Goal: Task Accomplishment & Management: Manage account settings

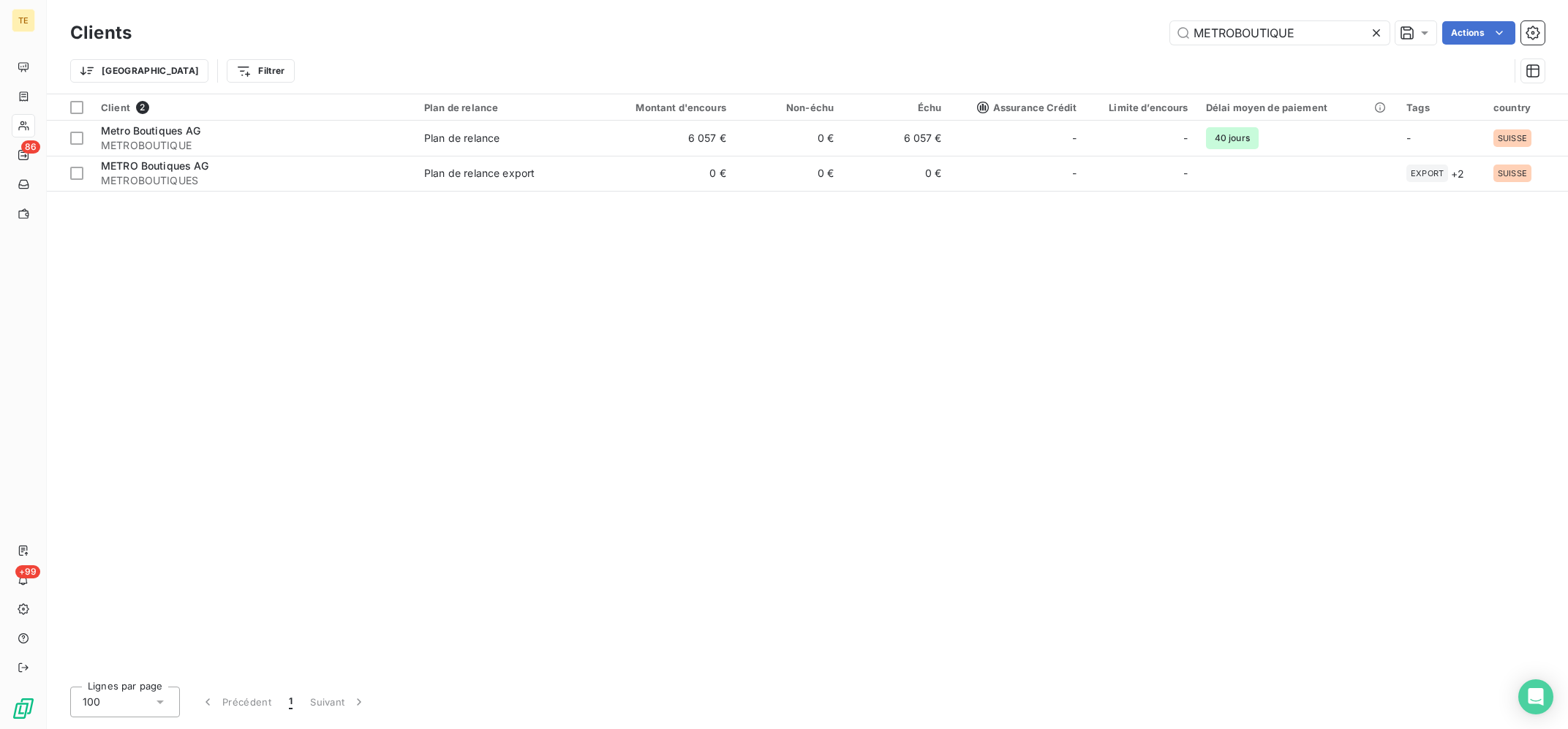
drag, startPoint x: 1200, startPoint y: 26, endPoint x: 1154, endPoint y: 21, distance: 46.3
click at [1170, 21] on input "METROBOUTIQUE" at bounding box center [1280, 33] width 219 height 23
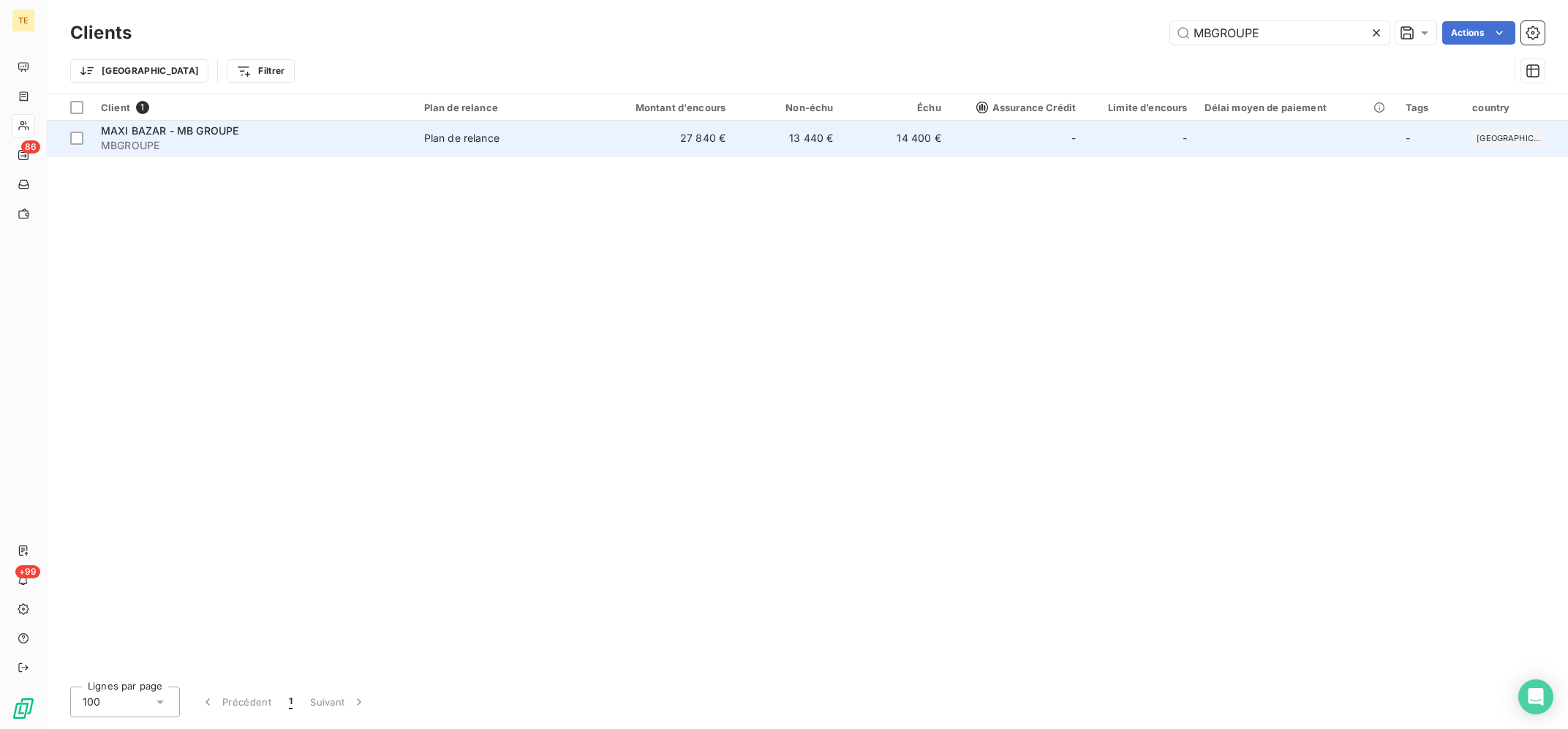
type input "MBGROUPE"
click at [611, 151] on td "27 840 €" at bounding box center [662, 138] width 144 height 35
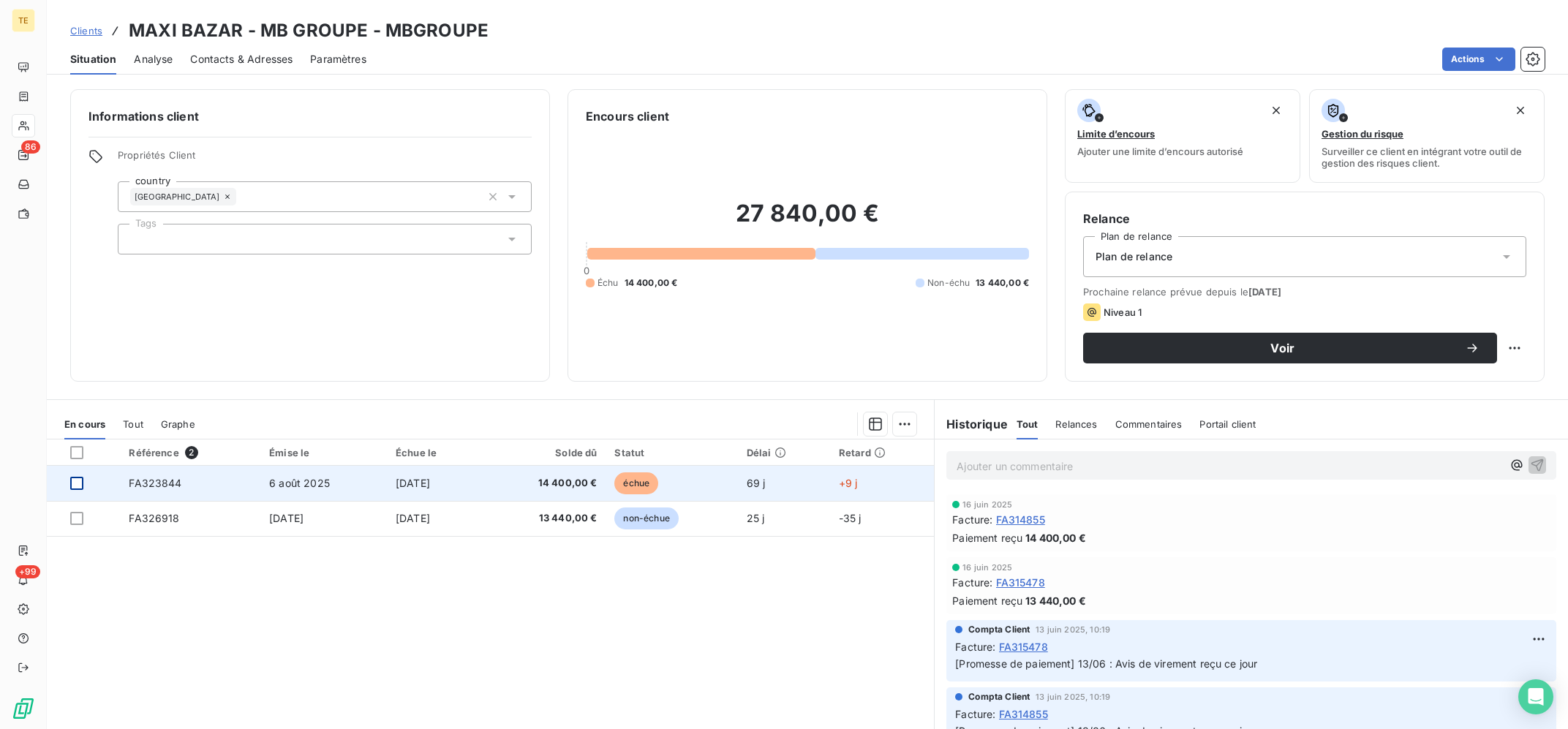
click at [75, 485] on div at bounding box center [76, 483] width 13 height 13
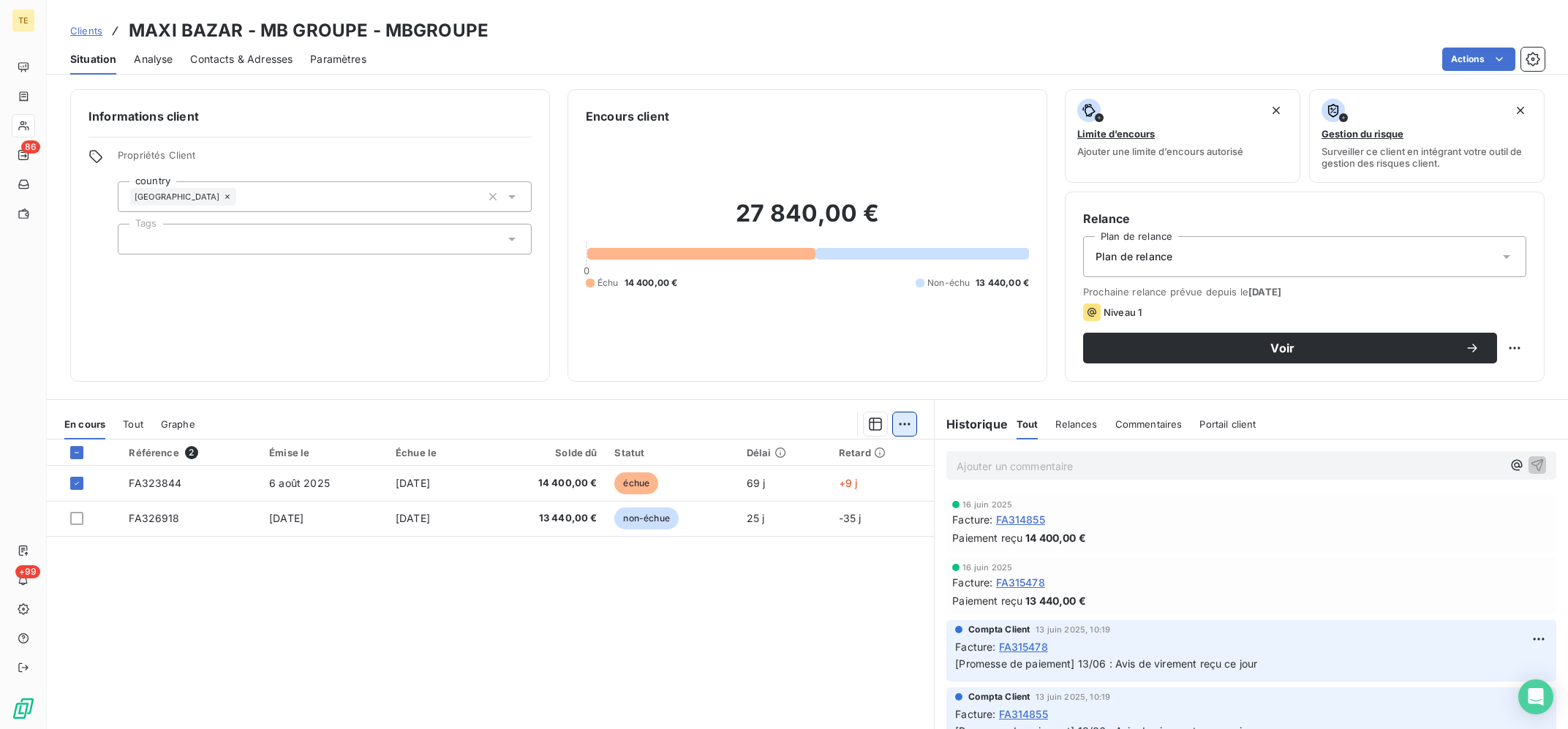
click at [901, 419] on html "TE 86 +99 Clients MAXI BAZAR - MB GROUPE - MBGROUPE Situation Analyse Contacts …" at bounding box center [784, 364] width 1568 height 729
click at [863, 480] on div "Ajouter une promesse de paiement (1 facture)" at bounding box center [780, 483] width 258 height 23
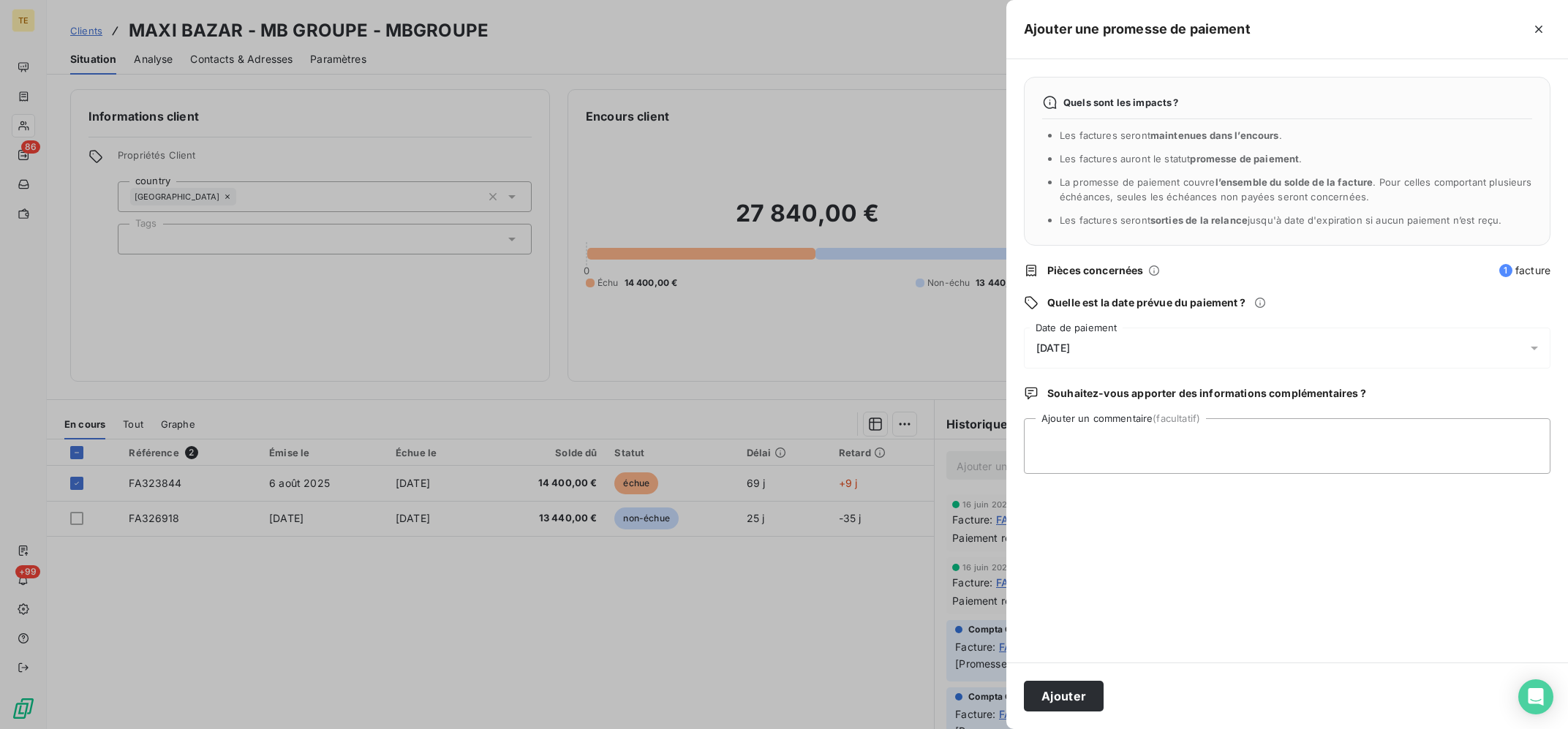
click at [1149, 333] on div "[DATE]" at bounding box center [1286, 348] width 527 height 41
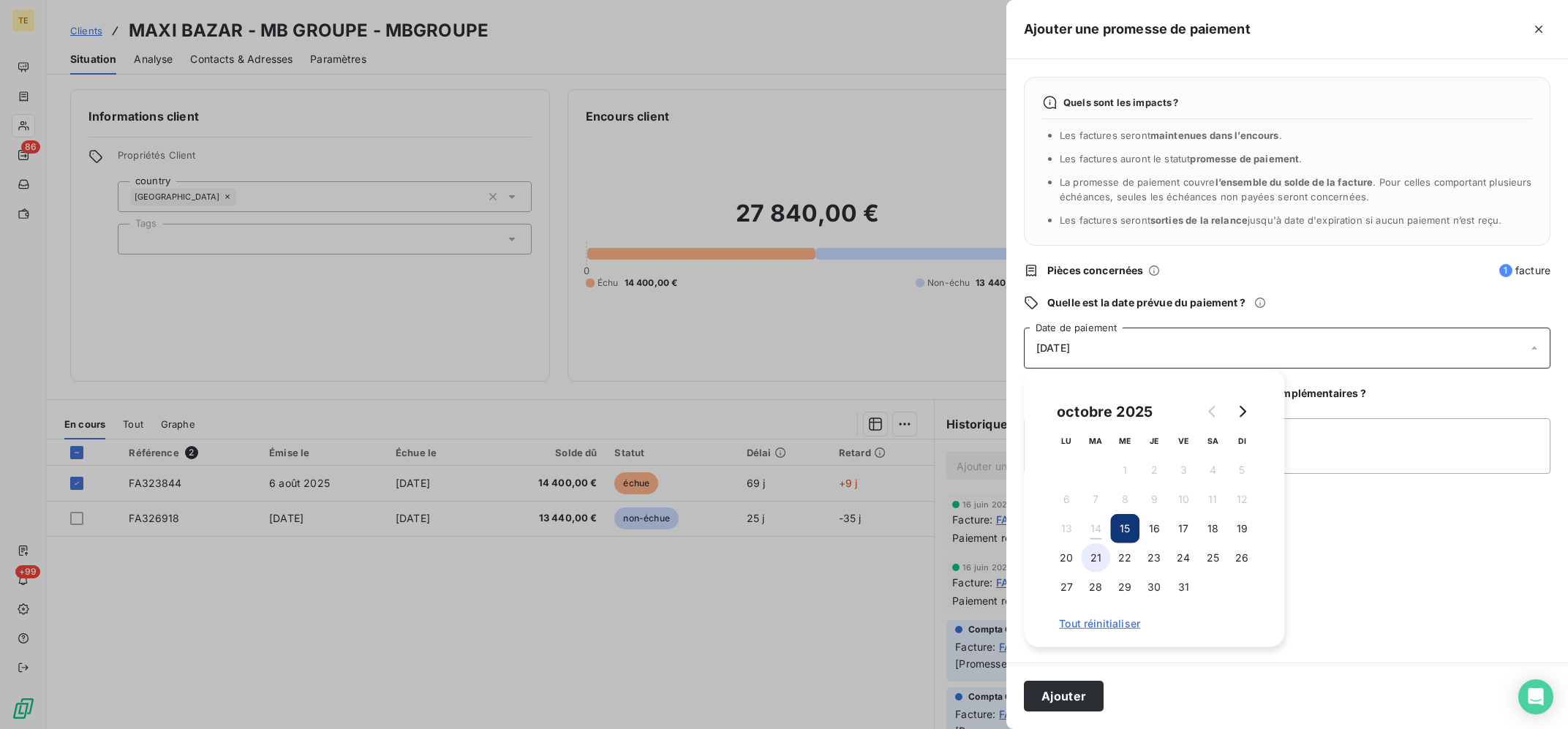
click at [1090, 564] on button "21" at bounding box center [1096, 558] width 29 height 29
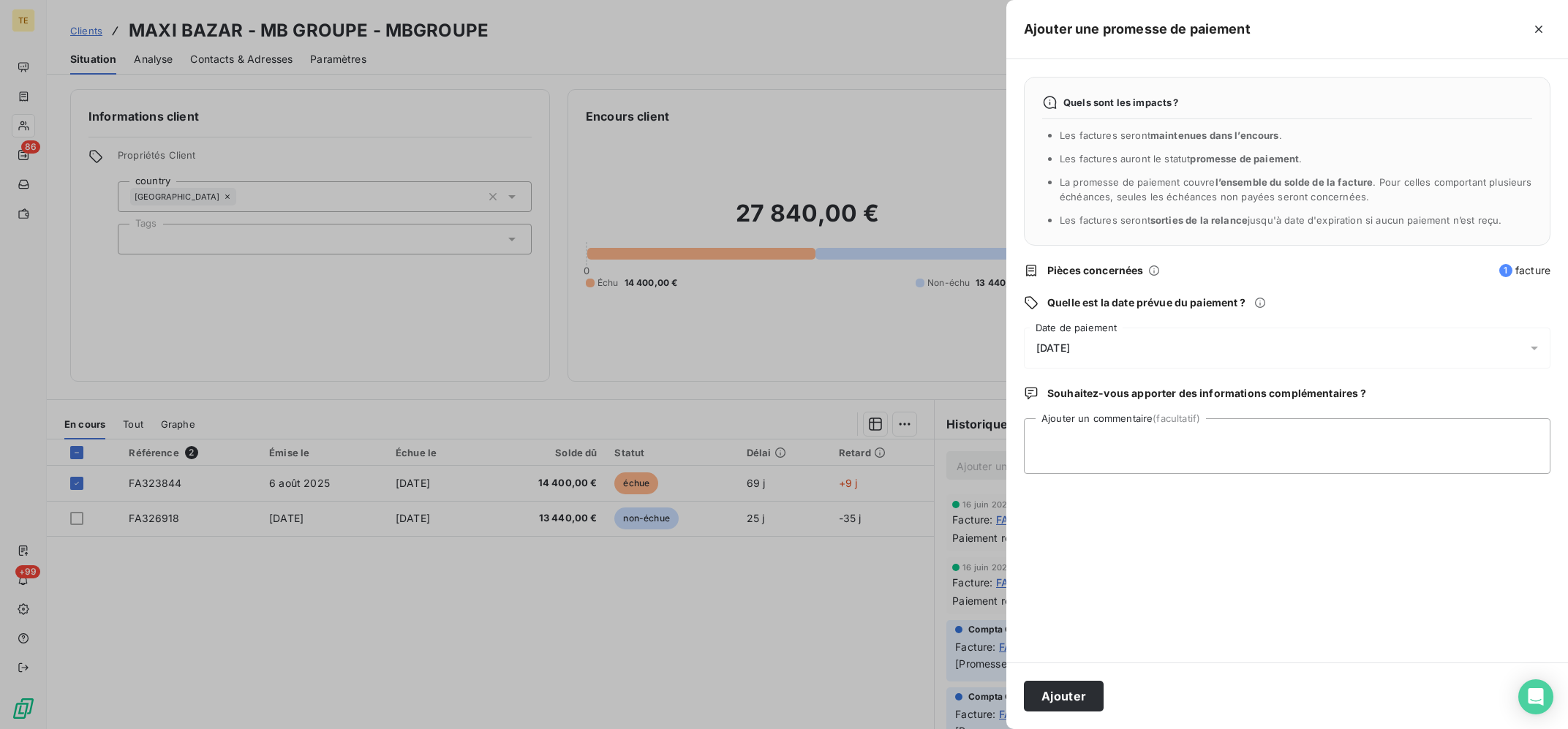
click at [1325, 486] on div "Quels sont les impacts ? Les factures seront maintenues dans l’encours . Les fa…" at bounding box center [1286, 361] width 562 height 603
click at [1351, 448] on textarea "Ajouter un commentaire (facultatif)" at bounding box center [1286, 446] width 527 height 56
type textarea "14/10 : Avis de virement reçu ce jour"
click at [1078, 694] on button "Ajouter" at bounding box center [1064, 695] width 80 height 30
